Goal: Find contact information: Find contact information

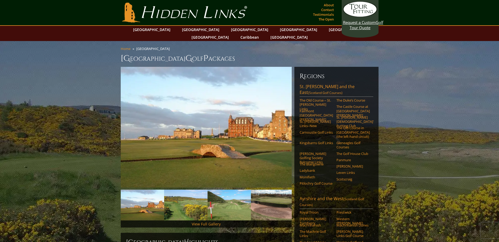
click at [150, 17] on link "Hidden Links Golf" at bounding box center [185, 13] width 128 height 20
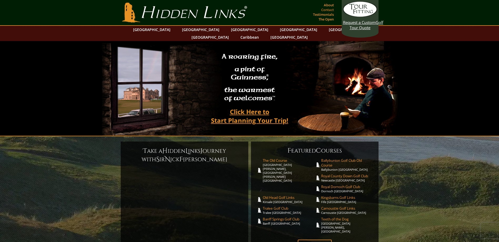
click at [332, 6] on link "Contact" at bounding box center [327, 9] width 15 height 7
click at [331, 6] on link "About" at bounding box center [328, 4] width 13 height 7
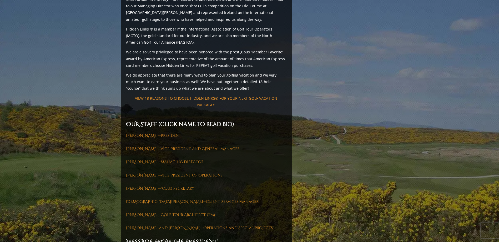
scroll to position [650, 0]
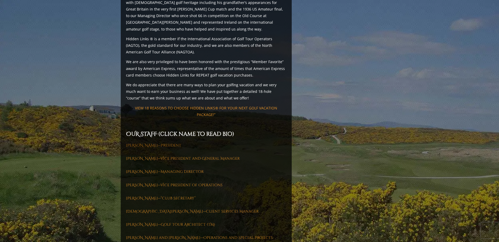
click at [158, 143] on link "Iain McLean—President" at bounding box center [153, 145] width 55 height 5
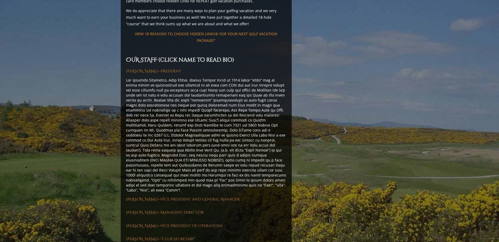
scroll to position [729, 0]
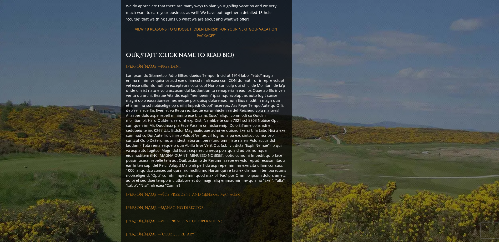
click at [195, 192] on link "Lauri Carr—Vice President and General Manager" at bounding box center [183, 194] width 114 height 5
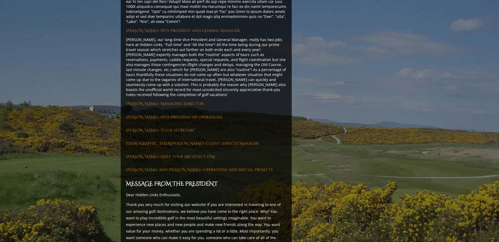
scroll to position [913, 0]
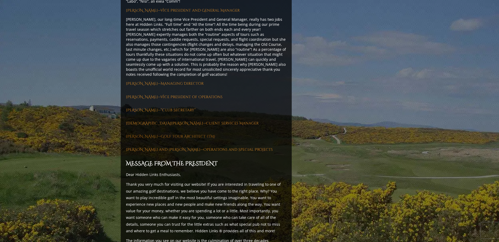
click at [164, 134] on link "Andy Davison—Golf Tour Architect (TM)" at bounding box center [170, 136] width 89 height 5
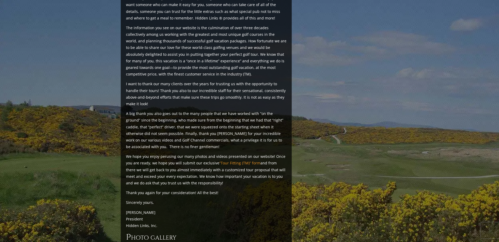
scroll to position [1229, 0]
